Goal: Task Accomplishment & Management: Manage account settings

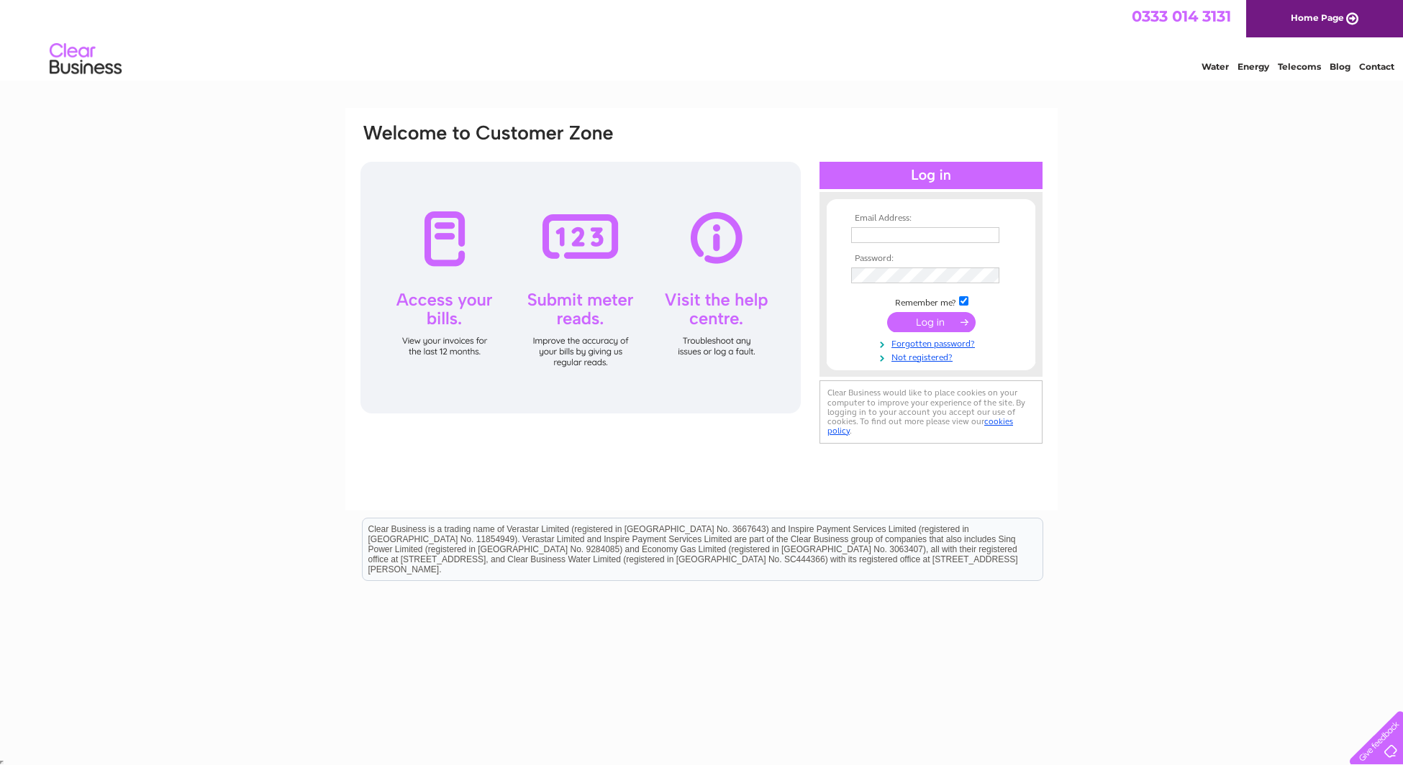
click at [889, 242] on input "text" at bounding box center [925, 235] width 148 height 16
type input "info@clearvue.co.uk"
click at [953, 321] on input "submit" at bounding box center [931, 324] width 88 height 20
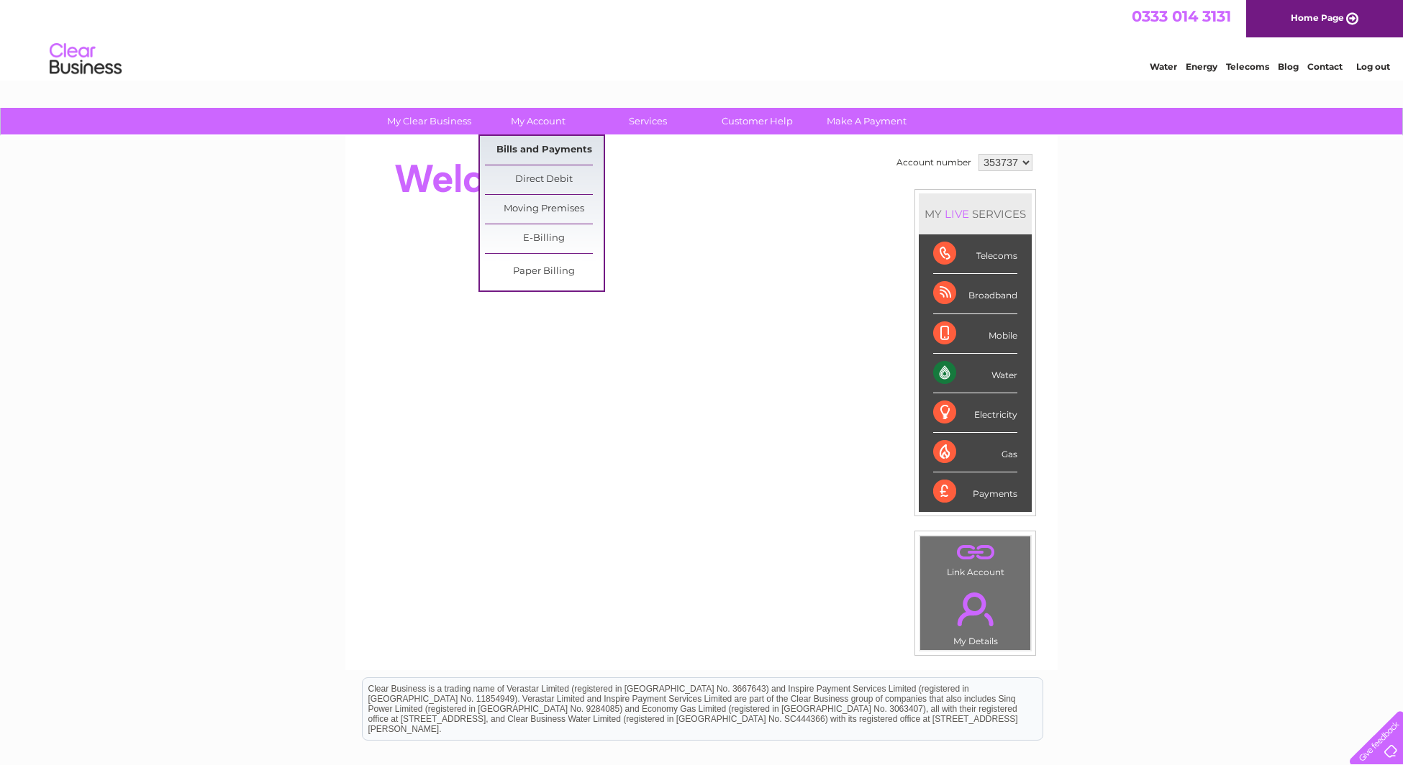
click at [568, 146] on link "Bills and Payments" at bounding box center [544, 150] width 119 height 29
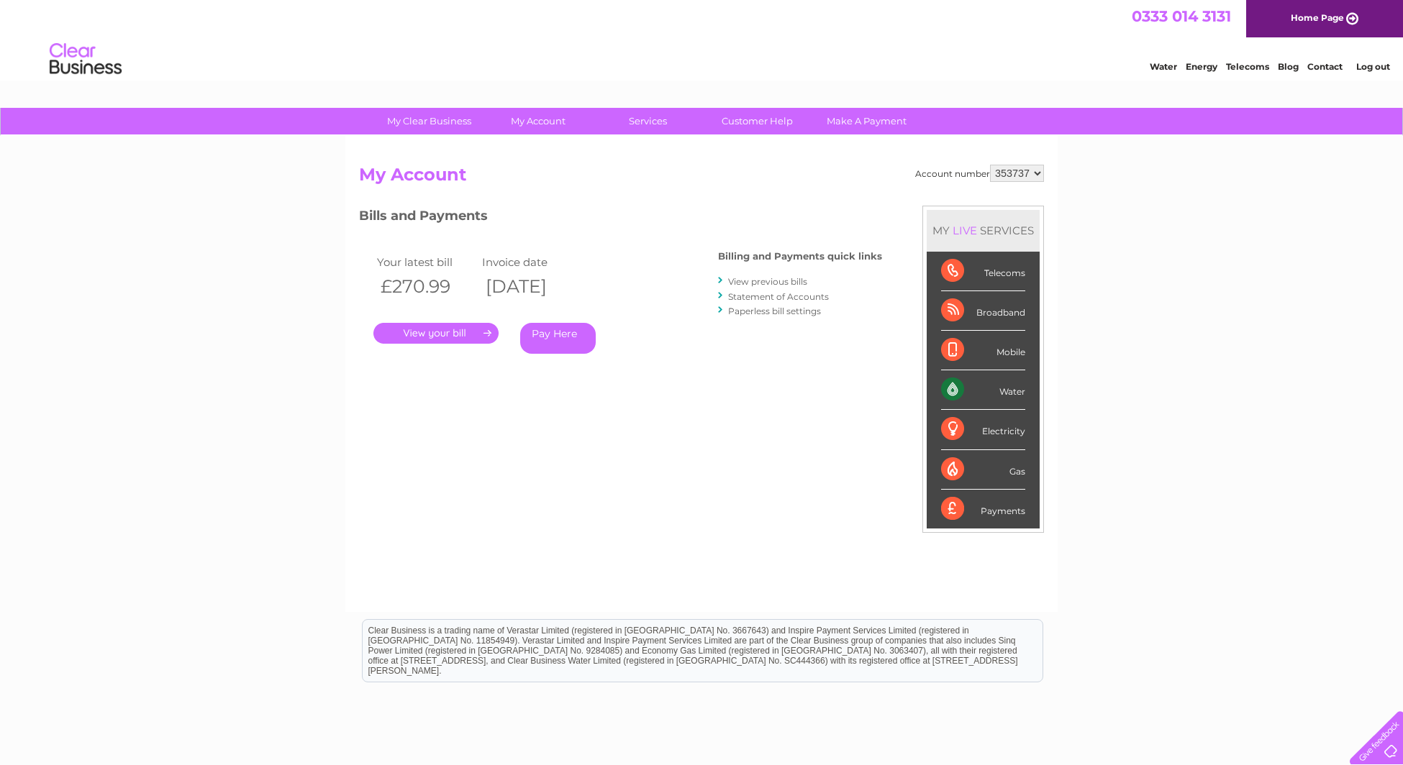
click at [465, 325] on link "." at bounding box center [435, 333] width 125 height 21
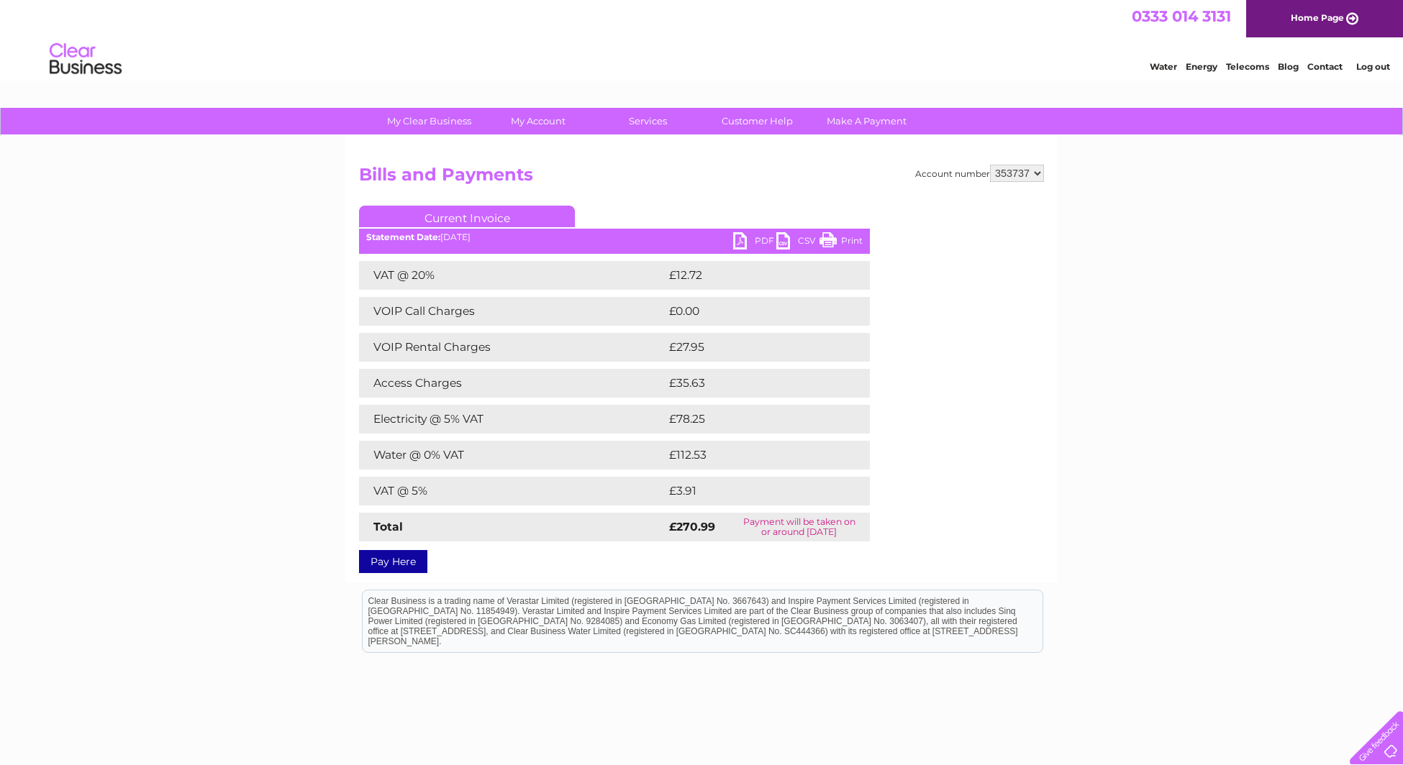
click at [746, 238] on link "PDF" at bounding box center [754, 242] width 43 height 21
